Goal: Understand process/instructions: Learn how to perform a task or action

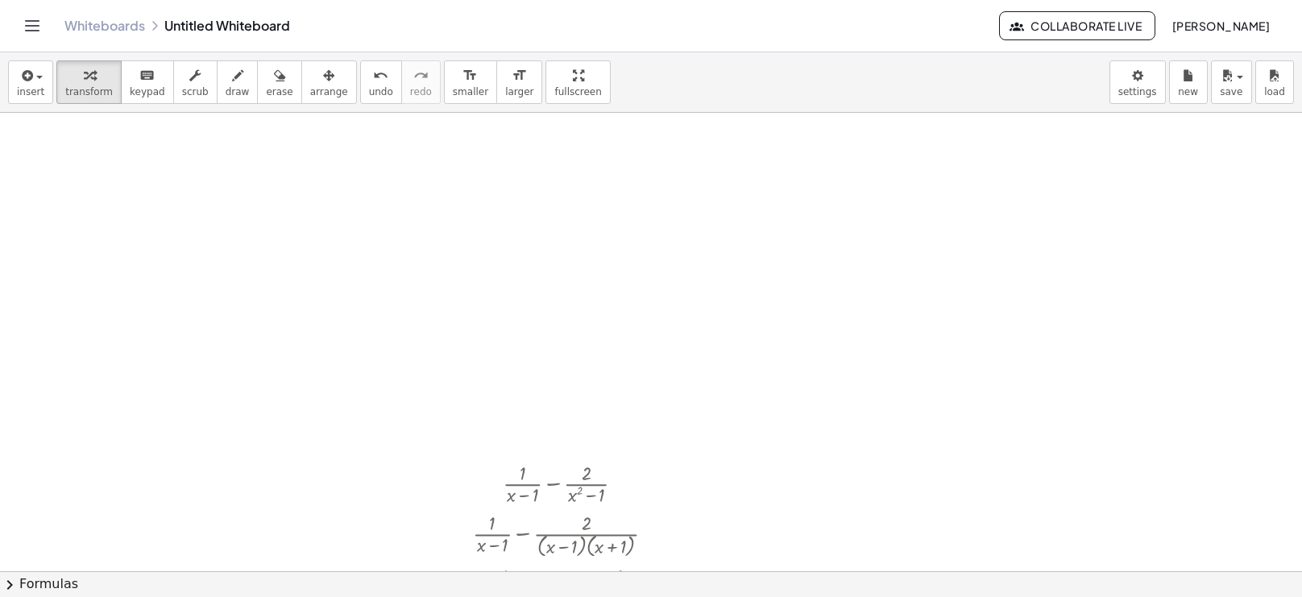
scroll to position [294, 0]
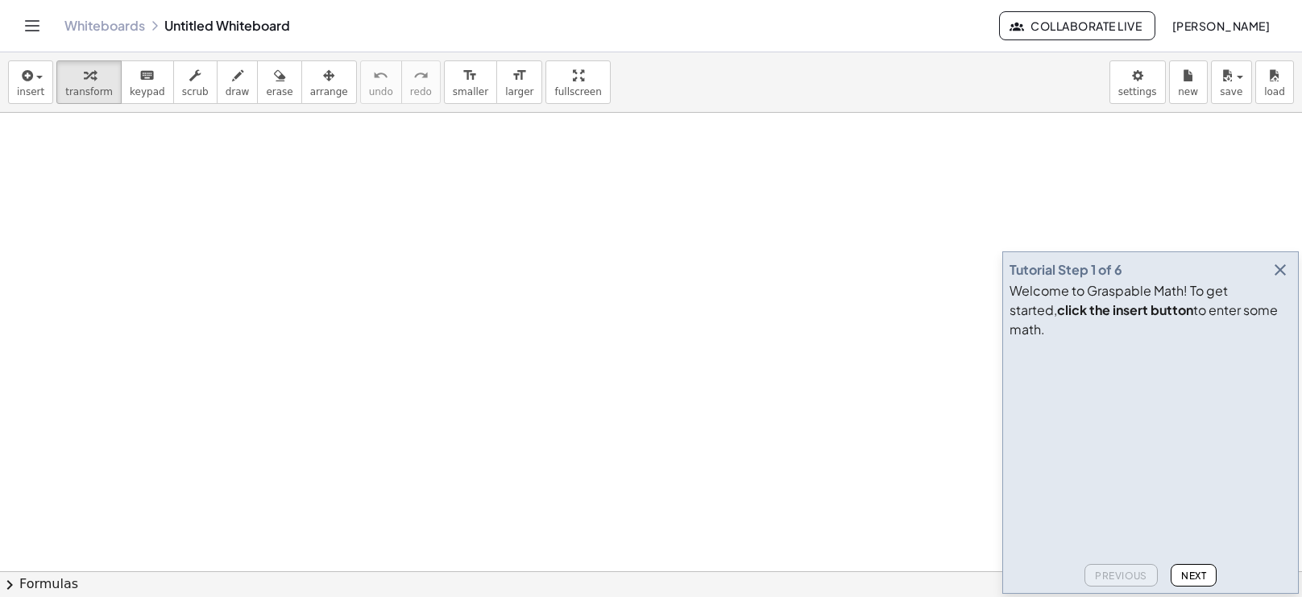
click at [33, 33] on icon "Toggle navigation" at bounding box center [32, 25] width 19 height 19
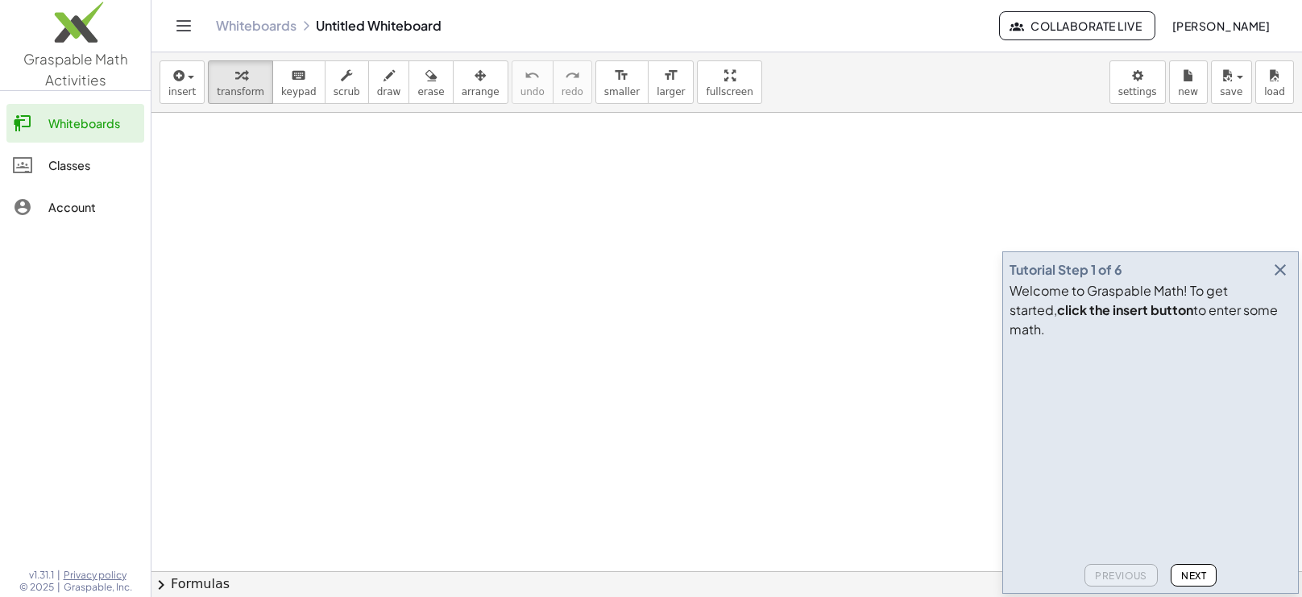
click at [1199, 320] on div "Welcome to Graspable Math! To get started, click the insert button to enter som…" at bounding box center [1150, 310] width 282 height 58
click at [1200, 570] on span "Next" at bounding box center [1193, 576] width 25 height 12
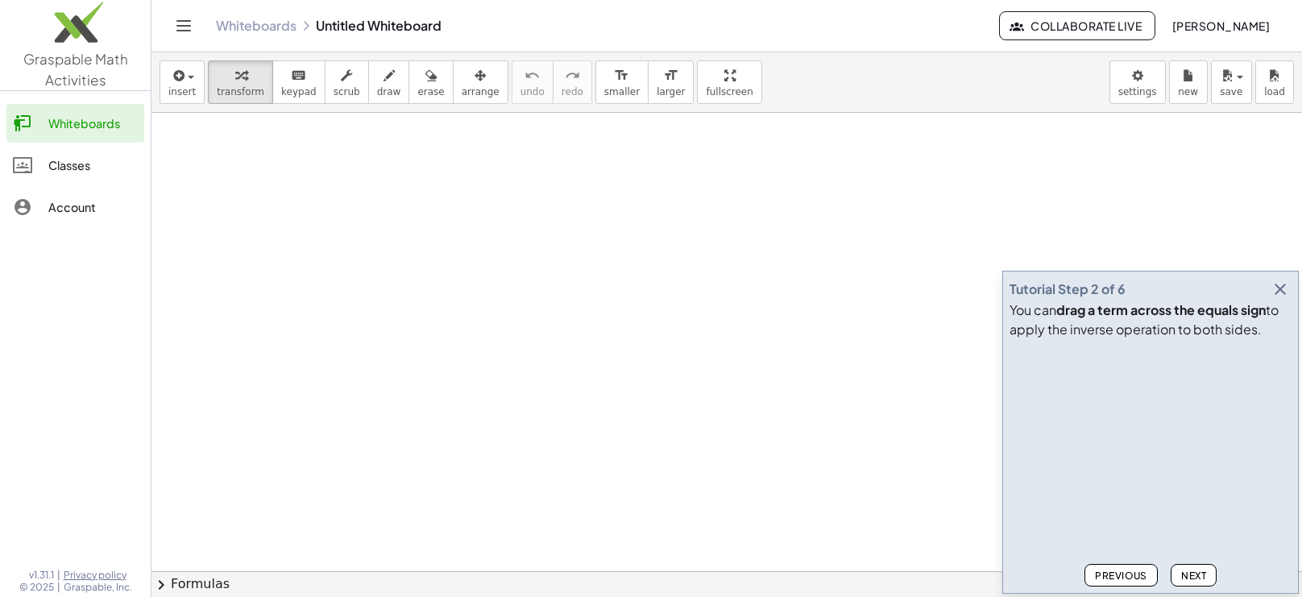
click at [1193, 571] on span "Next" at bounding box center [1193, 576] width 25 height 12
click at [1191, 570] on span "Next" at bounding box center [1193, 576] width 25 height 12
